Goal: Go to known website: Access a specific website the user already knows

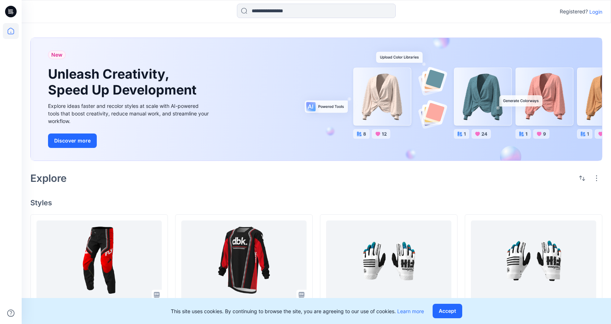
click at [590, 13] on p "Login" at bounding box center [595, 12] width 13 height 8
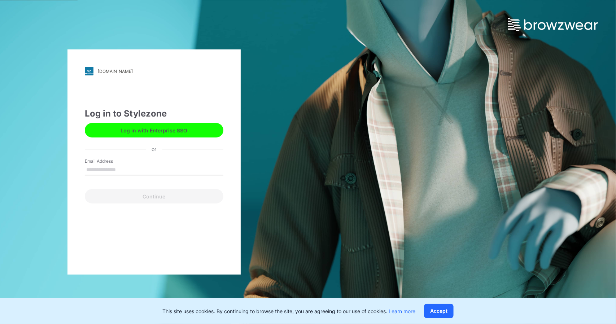
click at [147, 167] on input "Email Address" at bounding box center [154, 170] width 139 height 11
type input "*"
type input "**********"
click at [180, 132] on button "Log in with Enterprise SSO" at bounding box center [154, 130] width 139 height 14
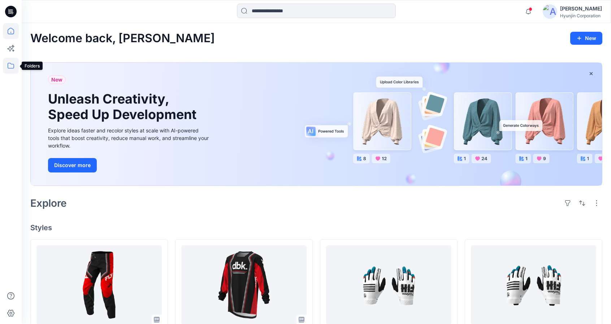
click at [14, 69] on icon at bounding box center [11, 66] width 16 height 16
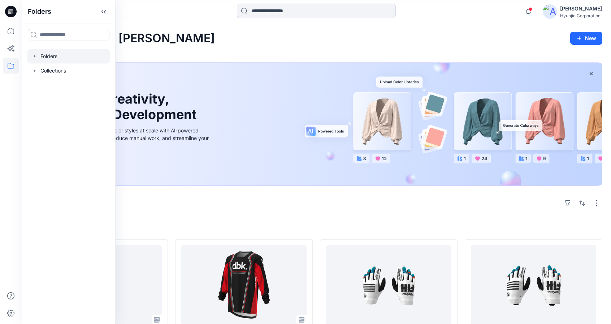
click at [45, 57] on div at bounding box center [68, 56] width 82 height 14
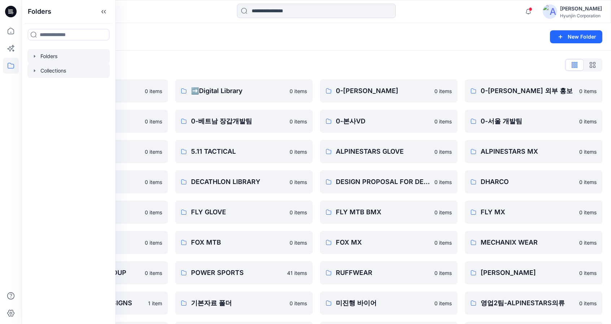
click at [57, 75] on div at bounding box center [68, 71] width 82 height 14
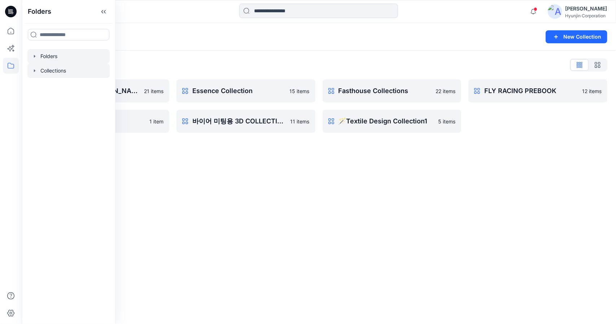
click at [59, 62] on div at bounding box center [68, 56] width 82 height 14
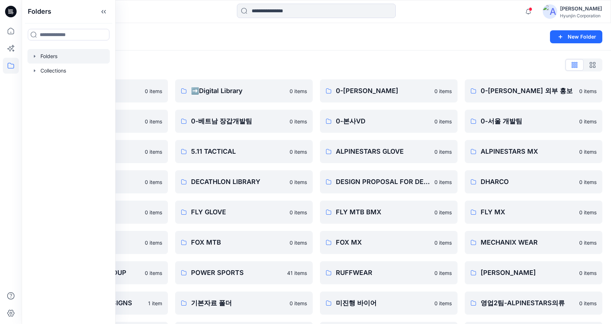
click at [259, 70] on div "Folders List" at bounding box center [316, 65] width 572 height 12
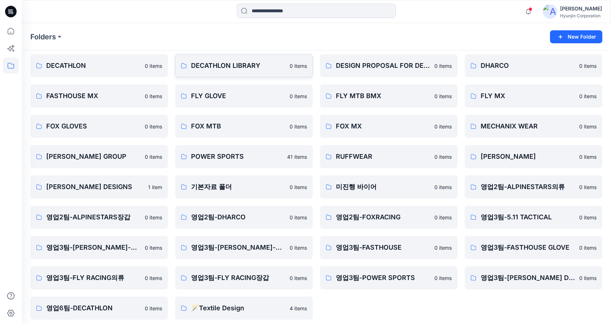
scroll to position [121, 0]
